Goal: Navigation & Orientation: Understand site structure

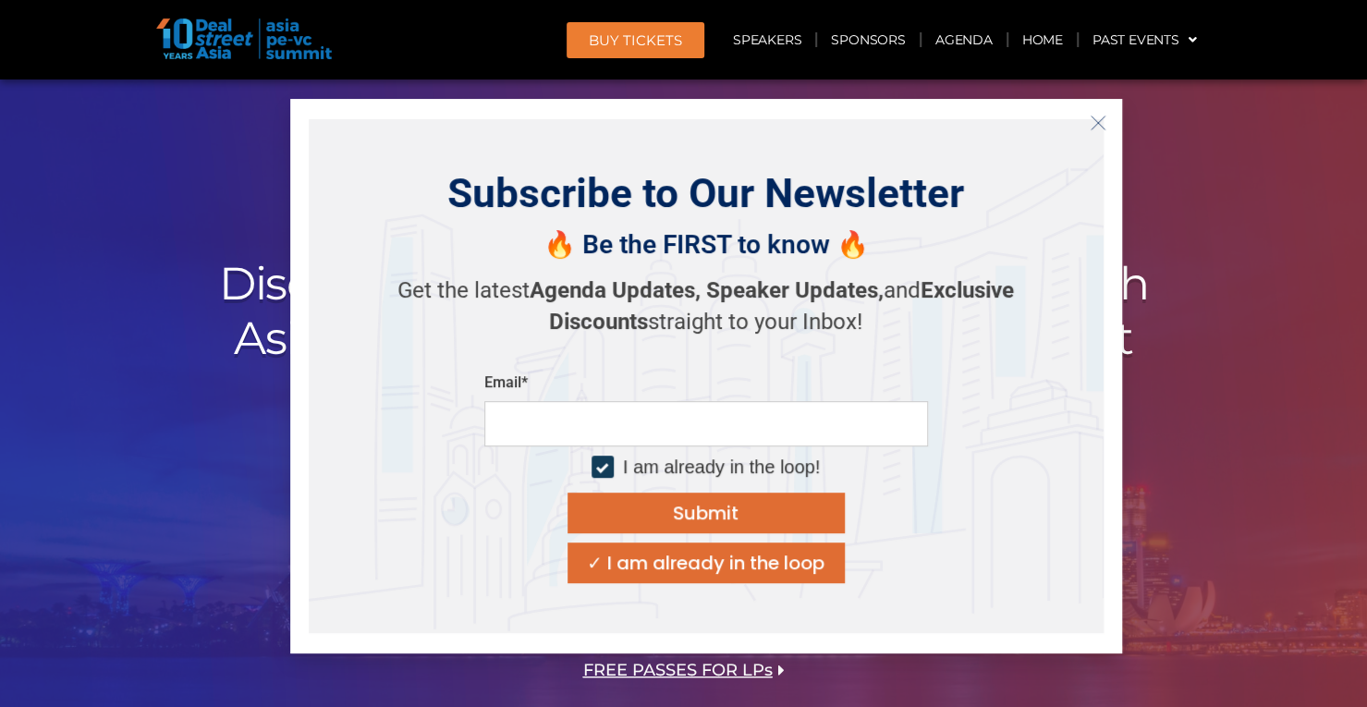
click at [1102, 126] on icon "Close" at bounding box center [1097, 123] width 17 height 17
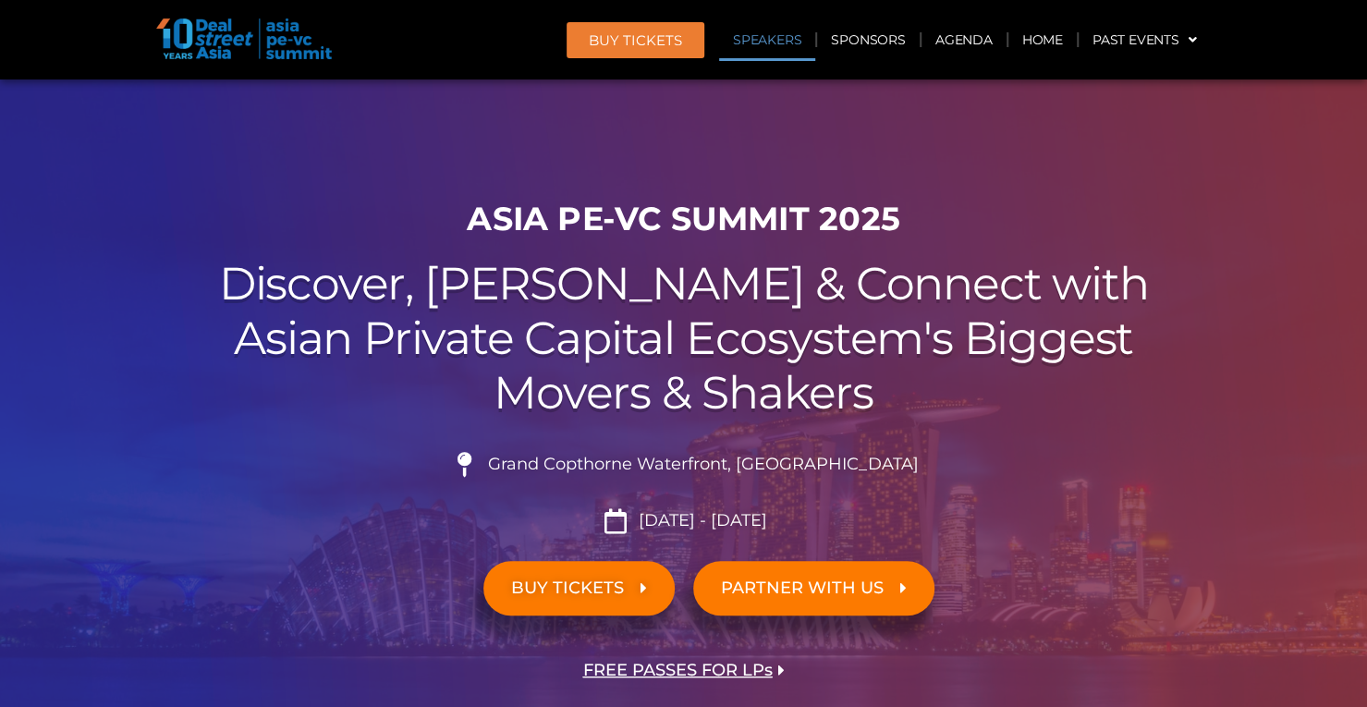
click at [764, 46] on link "Speakers" at bounding box center [767, 39] width 96 height 43
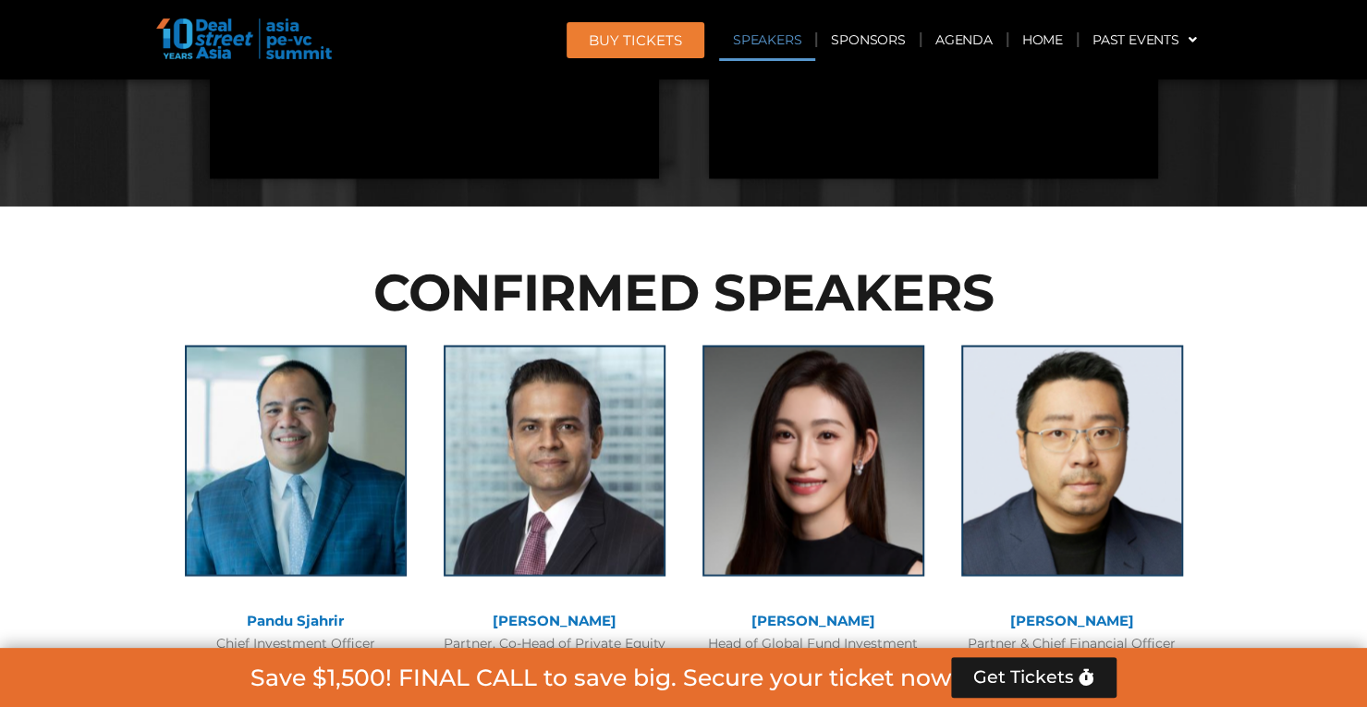
scroll to position [2005, 0]
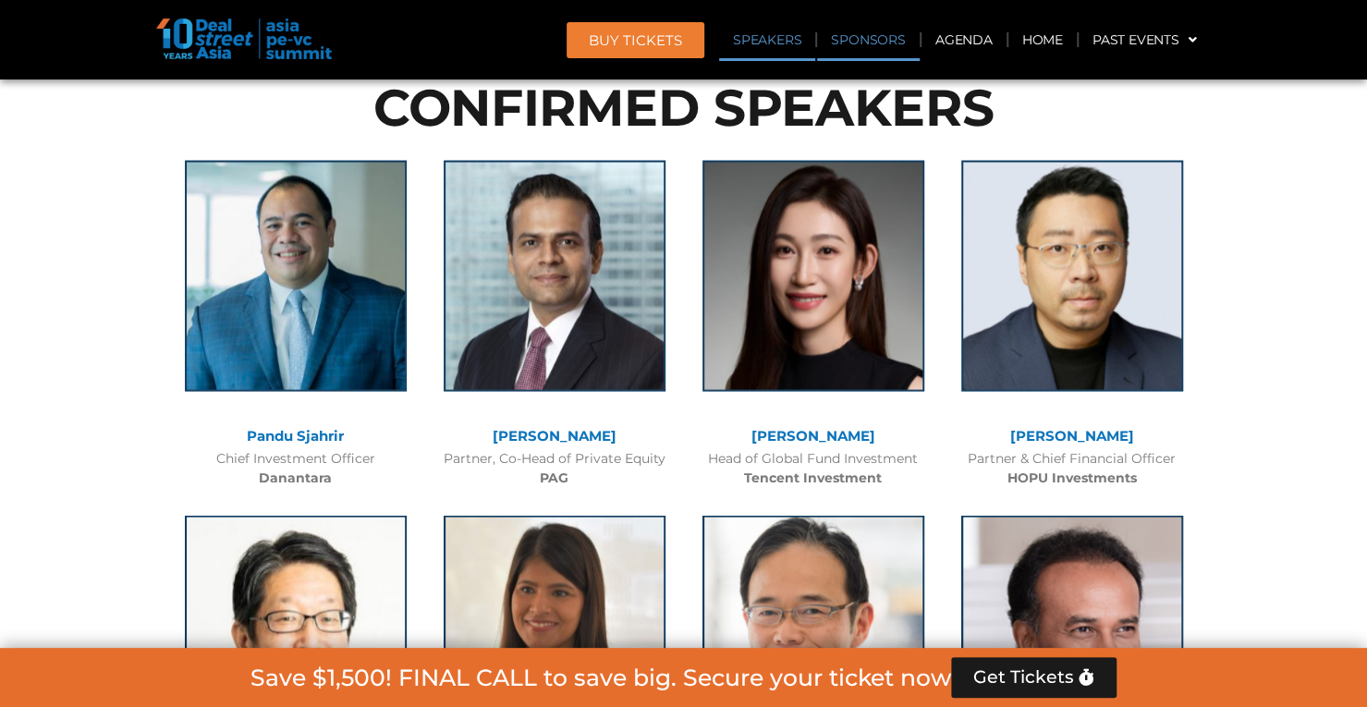
click at [848, 46] on link "Sponsors" at bounding box center [868, 39] width 102 height 43
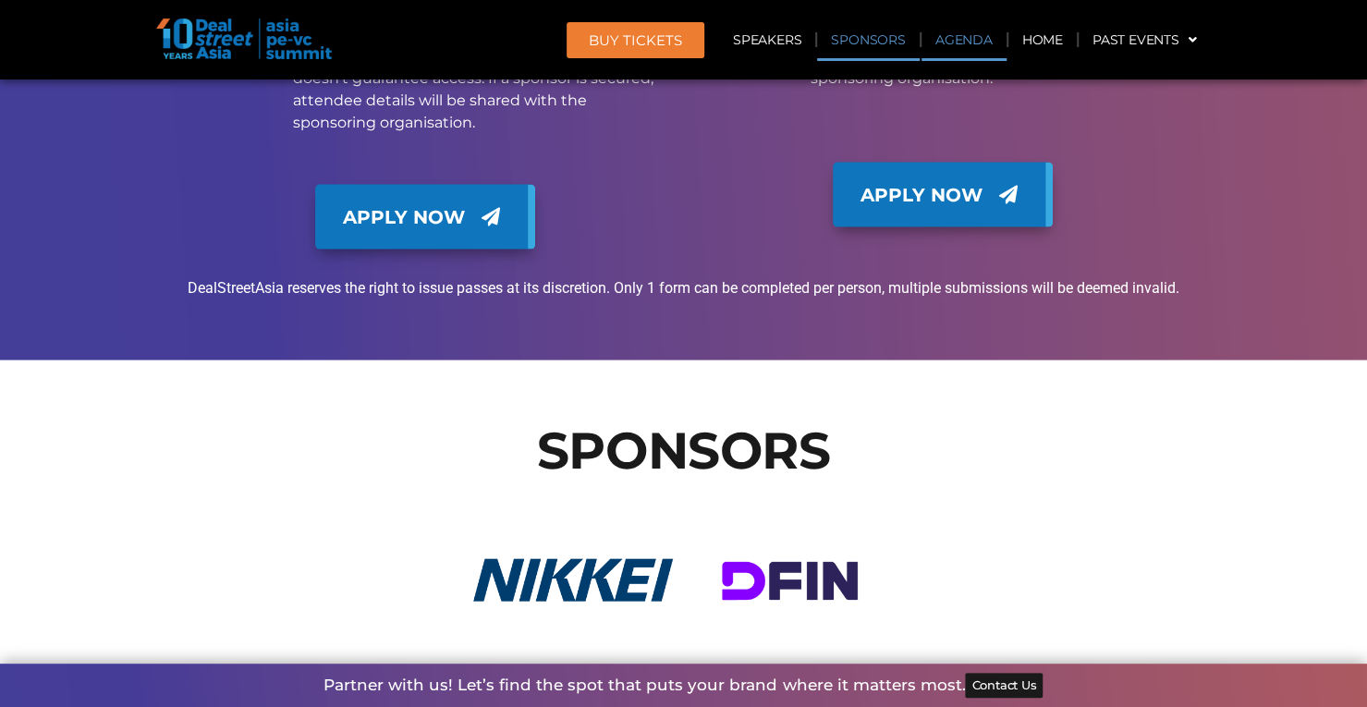
click at [941, 43] on link "Agenda" at bounding box center [963, 39] width 85 height 43
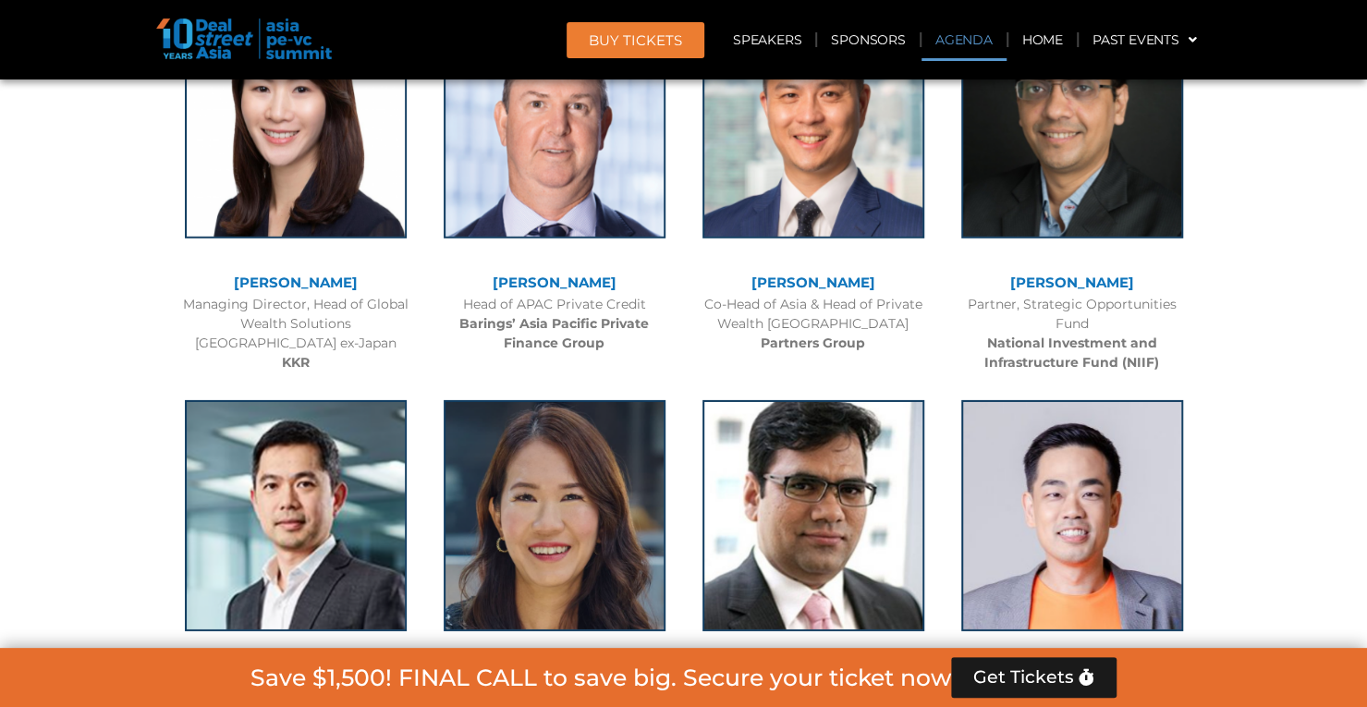
scroll to position [967, 0]
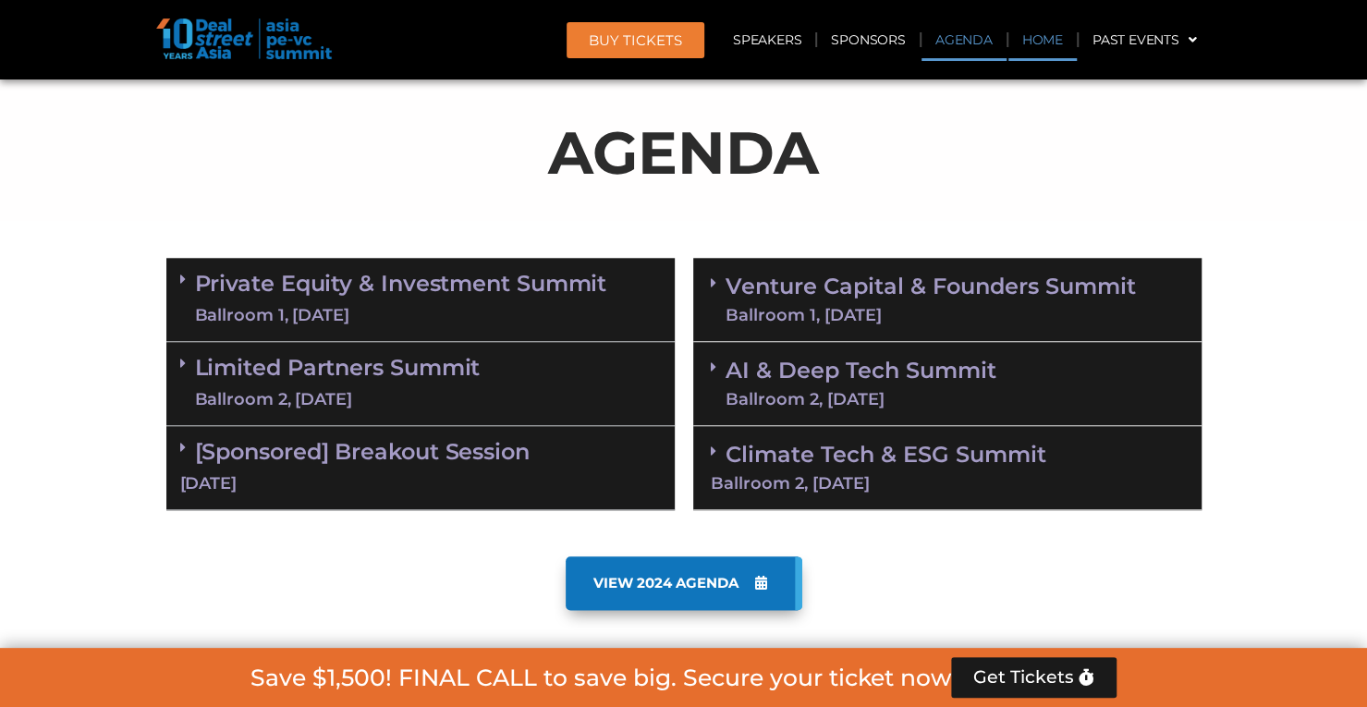
click at [1037, 48] on link "Home" at bounding box center [1042, 39] width 68 height 43
